Goal: Find specific page/section: Find specific page/section

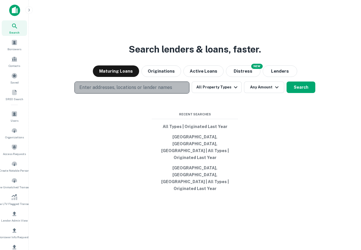
click at [138, 91] on p "Enter addresses, locations or lender names" at bounding box center [125, 87] width 93 height 7
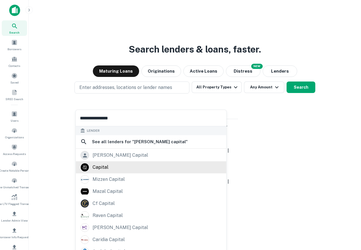
scroll to position [63, 0]
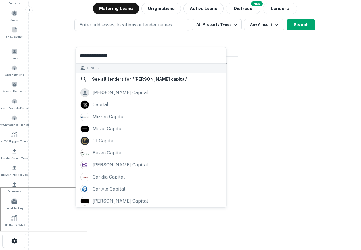
type input "**********"
click at [278, 145] on div "Search lenders & loans, faster. Maturing Loans Originations Active Loans NEW Di…" at bounding box center [194, 76] width 323 height 250
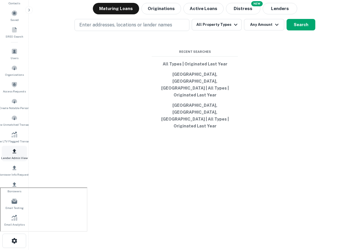
click at [16, 156] on span "Lender Admin View" at bounding box center [14, 158] width 27 height 5
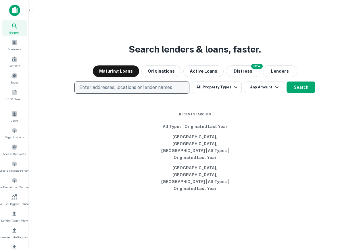
click at [124, 91] on p "Enter addresses, locations or lender names" at bounding box center [125, 87] width 93 height 7
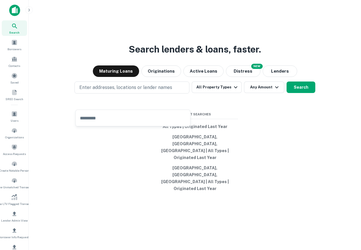
click at [255, 51] on div "Search lenders & loans, faster. Maturing Loans Originations Active Loans NEW Di…" at bounding box center [194, 139] width 323 height 250
click at [14, 116] on span at bounding box center [14, 114] width 6 height 6
